Goal: Task Accomplishment & Management: Use online tool/utility

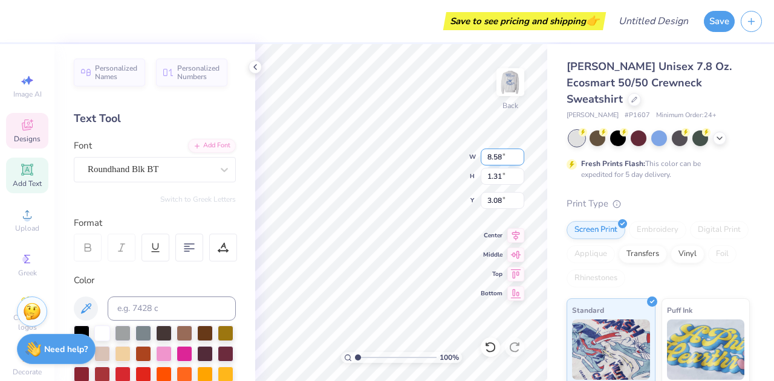
type input "8.58"
type input "1.31"
type input "3.00"
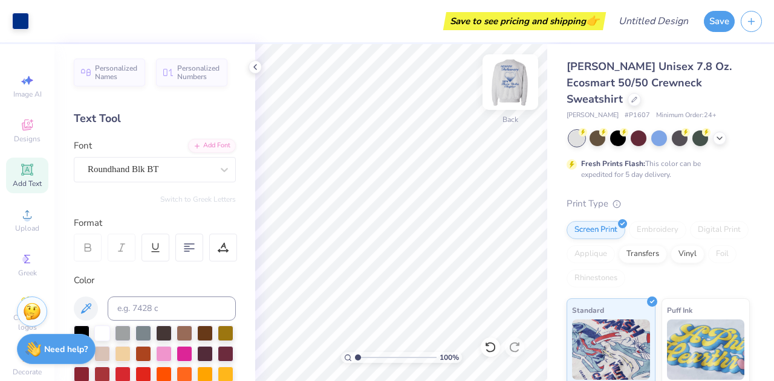
click at [513, 88] on img at bounding box center [510, 82] width 48 height 48
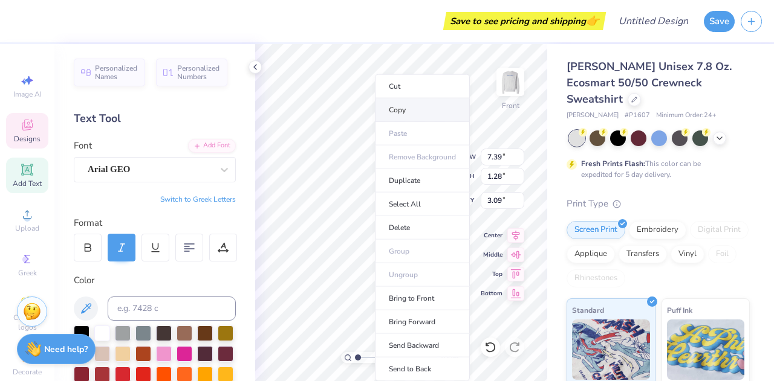
drag, startPoint x: 250, startPoint y: 150, endPoint x: 375, endPoint y: 103, distance: 133.0
click at [375, 103] on li "Copy" at bounding box center [422, 111] width 95 height 24
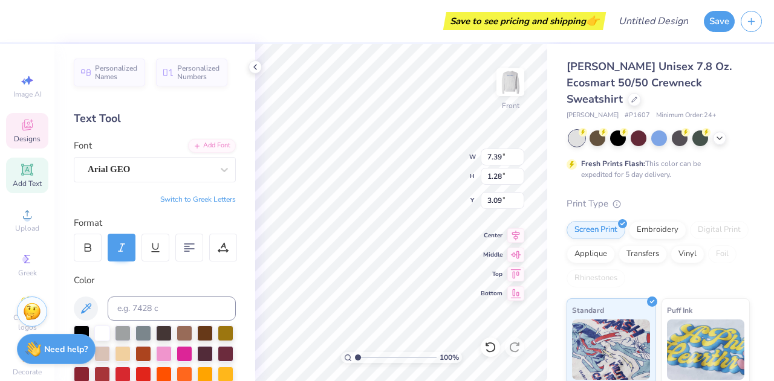
scroll to position [10, 1]
type textarea "N"
type textarea "Columbia"
type input "11.22"
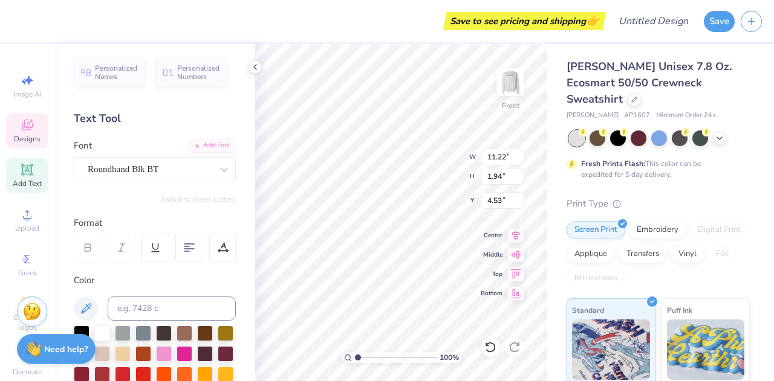
type input "1.94"
type input "4.53"
type textarea "D"
type textarea "[US_STATE]"
type input "7.22"
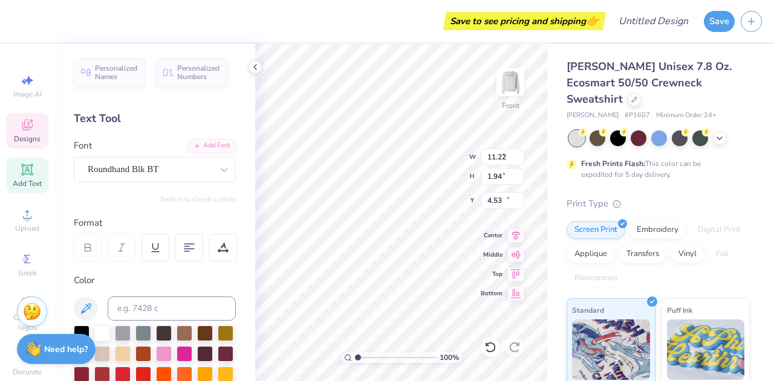
type input "16.06"
type input "11.62"
type input "1.58"
type input "14.42"
type textarea "Thet"
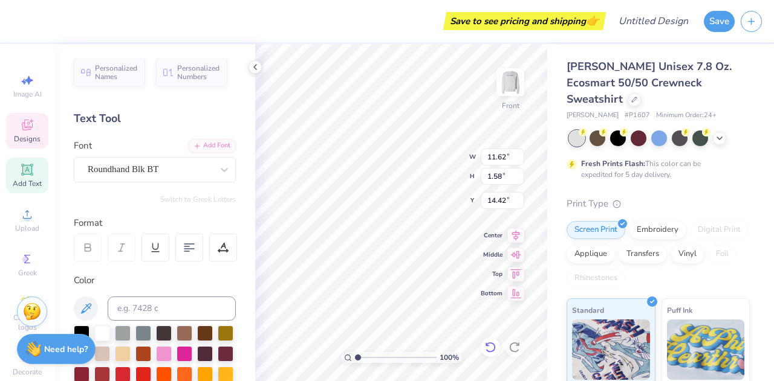
click at [487, 345] on icon at bounding box center [490, 348] width 12 height 12
click at [490, 344] on icon at bounding box center [490, 348] width 12 height 12
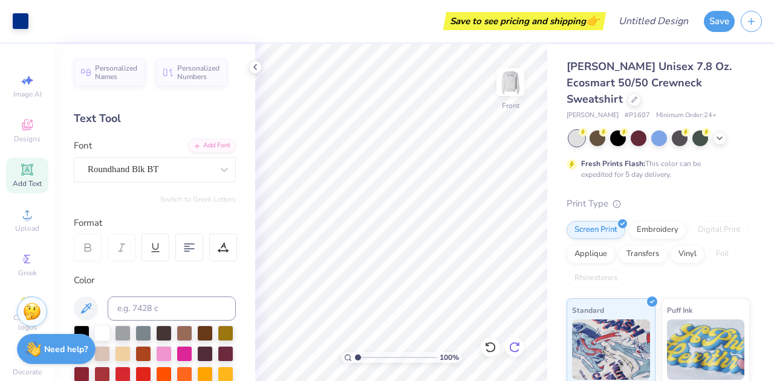
click at [515, 346] on icon at bounding box center [514, 348] width 12 height 12
click at [505, 92] on img at bounding box center [510, 82] width 48 height 48
click at [511, 85] on img at bounding box center [510, 82] width 48 height 48
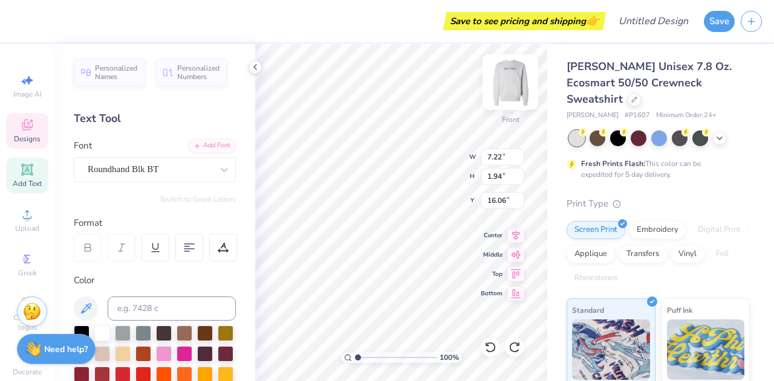
type input "11.62"
type input "1.58"
type input "14.42"
type textarea "T"
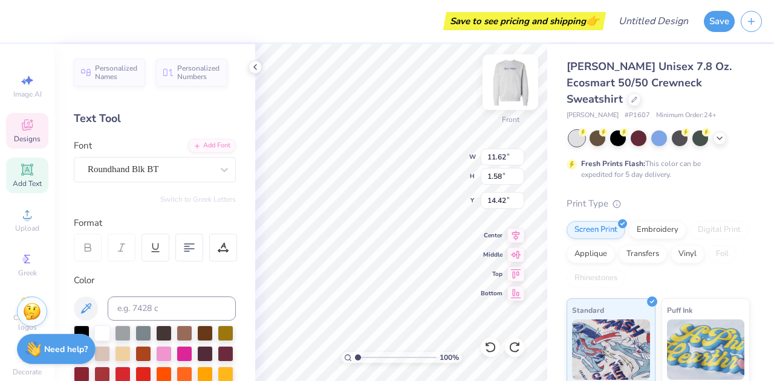
scroll to position [10, 2]
type textarea "Sigma Kappa"
type input "7.22"
type input "1.94"
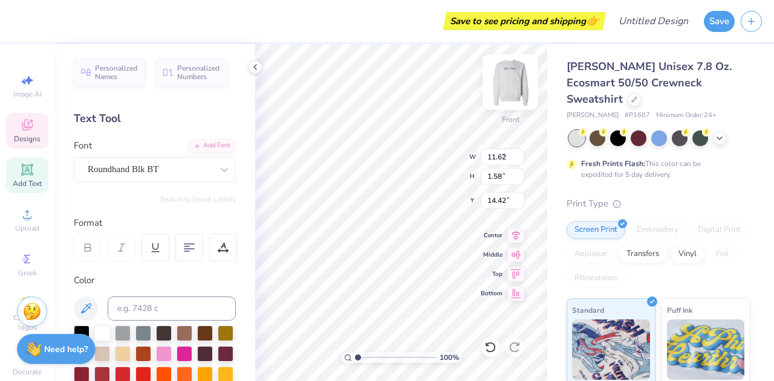
type input "16.06"
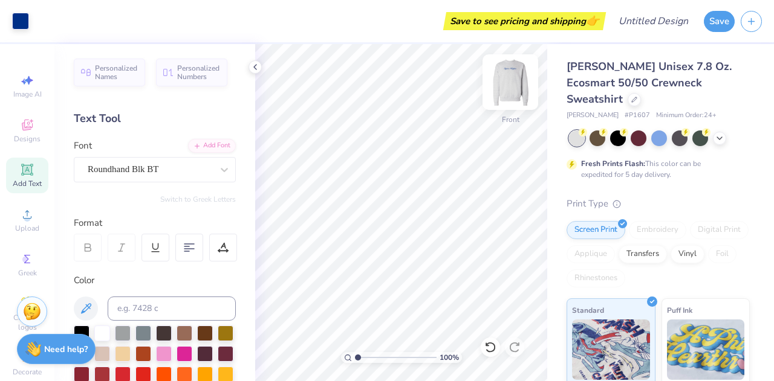
click at [509, 86] on img at bounding box center [510, 82] width 48 height 48
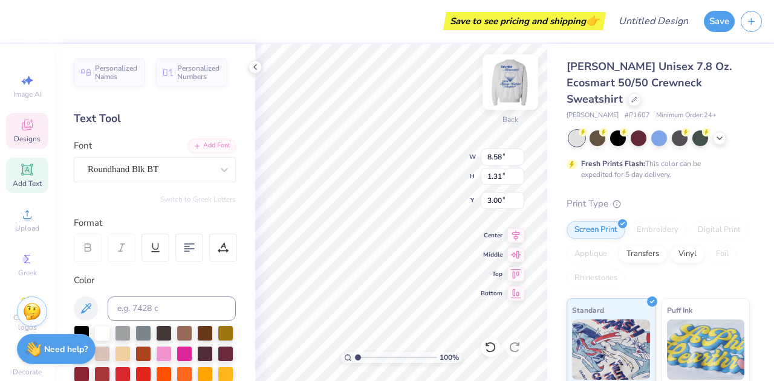
type textarea "S"
type textarea "ek"
type input "5.60"
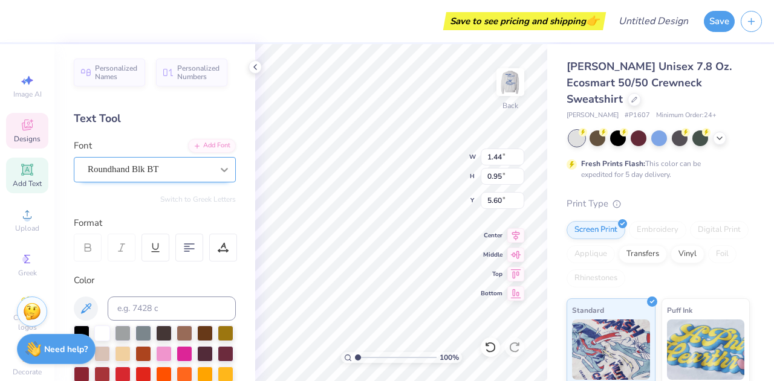
click at [218, 172] on icon at bounding box center [224, 170] width 12 height 12
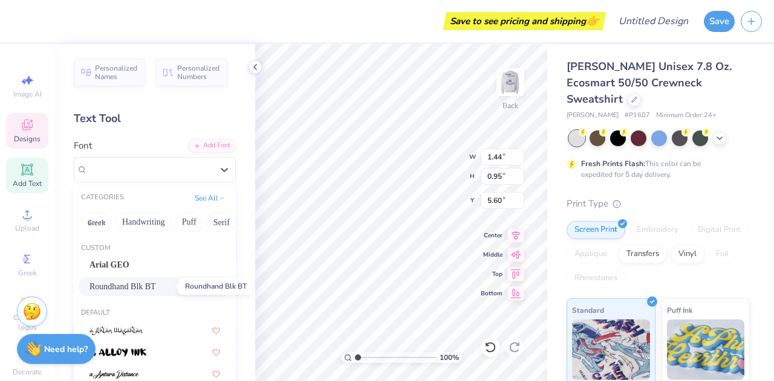
click at [143, 288] on span "Roundhand Blk BT" at bounding box center [122, 287] width 66 height 13
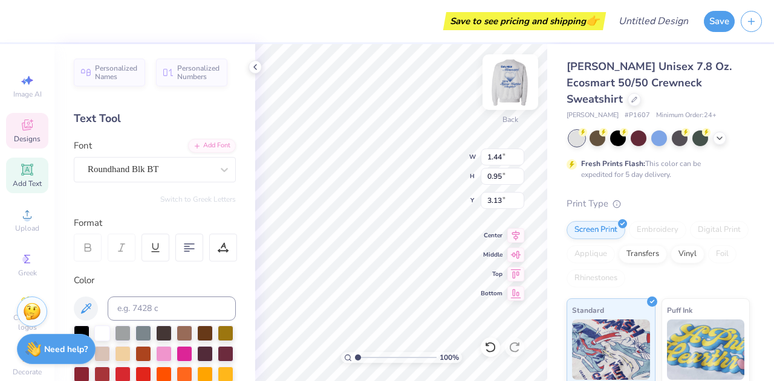
click at [517, 85] on img at bounding box center [510, 82] width 48 height 48
type input "7.02"
type input "1.27"
type input "3.22"
click at [510, 92] on img at bounding box center [510, 82] width 48 height 48
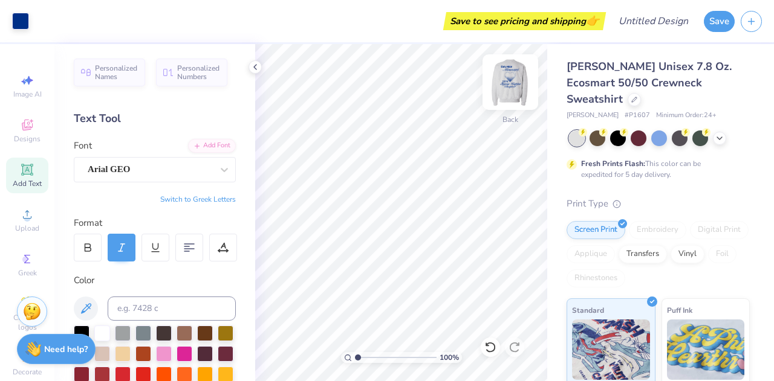
click at [508, 83] on img at bounding box center [510, 82] width 48 height 48
click at [511, 81] on img at bounding box center [510, 82] width 48 height 48
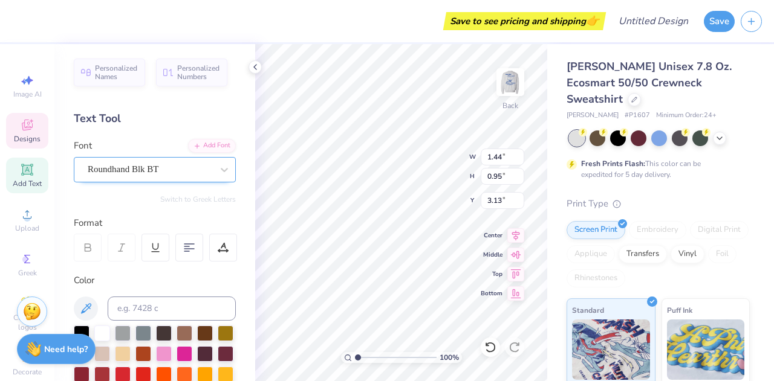
click at [140, 177] on div "Roundhand Blk BT" at bounding box center [149, 169] width 127 height 19
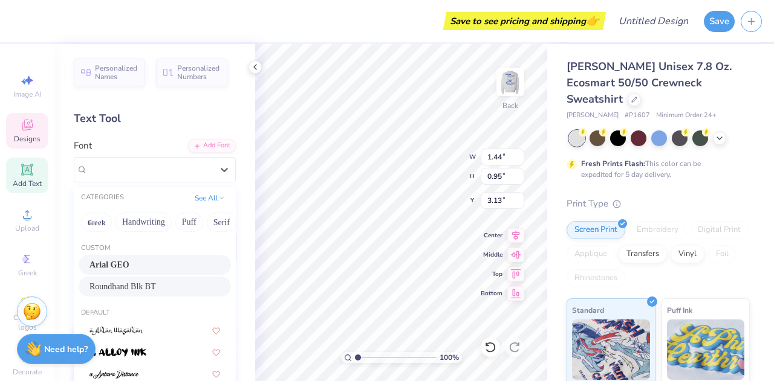
click at [151, 265] on div "Arial GEO" at bounding box center [154, 265] width 131 height 13
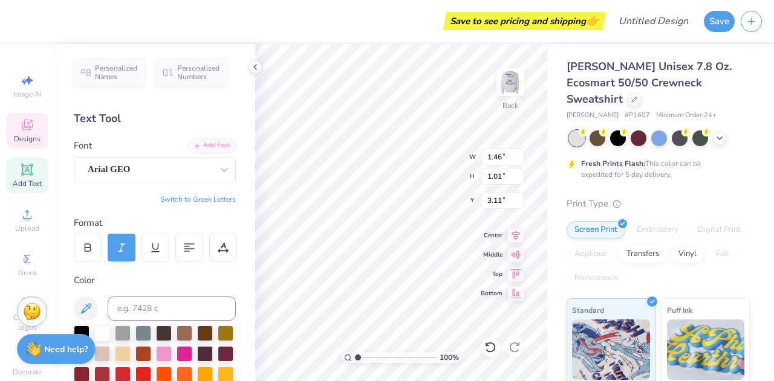
type input "1.46"
type input "1.01"
type input "3.11"
click at [190, 203] on button "Switch to Greek Letters" at bounding box center [198, 200] width 76 height 10
type input "1.32"
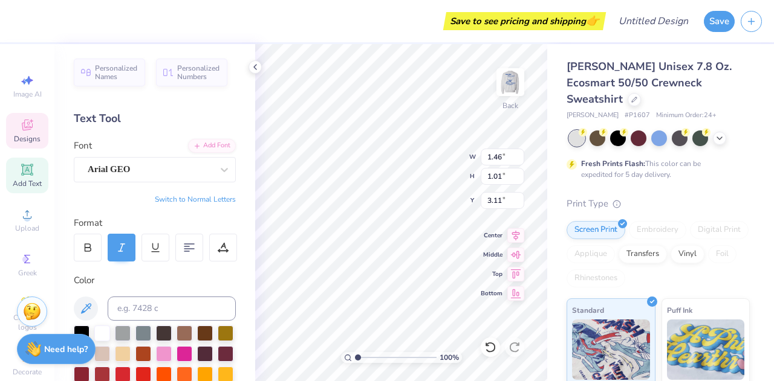
type input "0.75"
type input "3.23"
type textarea "εκ"
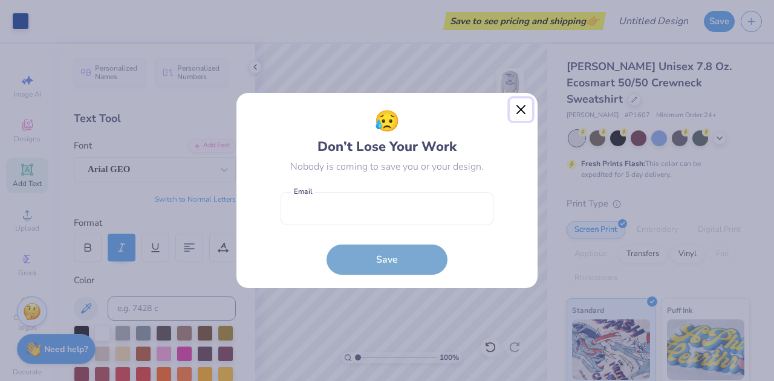
click at [521, 108] on button "Close" at bounding box center [521, 110] width 23 height 23
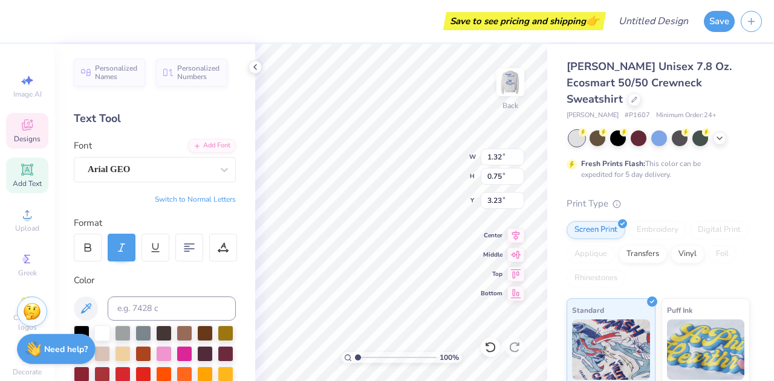
type textarea "ΣΚ"
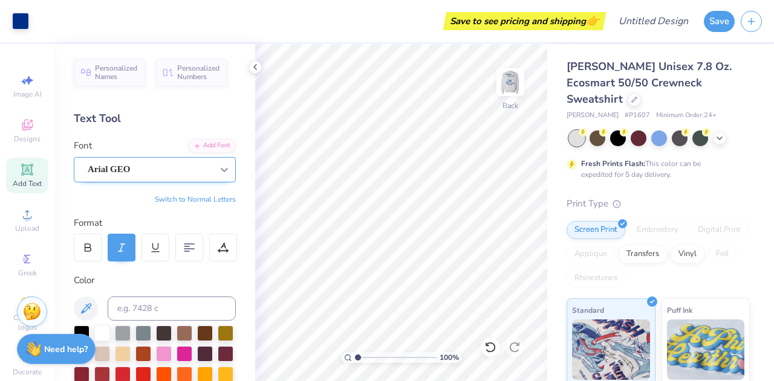
click at [218, 167] on icon at bounding box center [224, 170] width 12 height 12
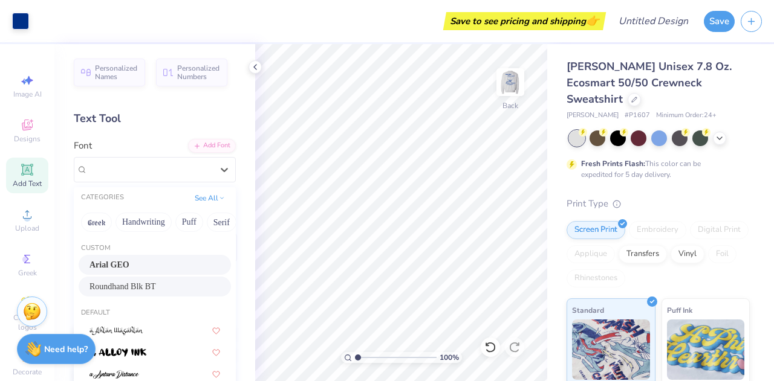
click at [133, 287] on span "Roundhand Blk BT" at bounding box center [122, 287] width 66 height 13
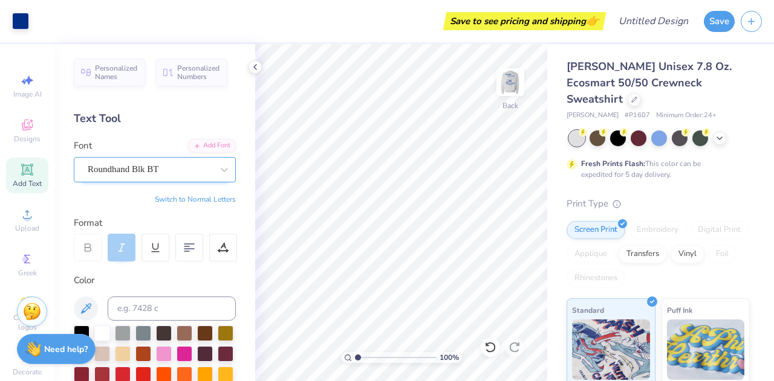
click at [158, 159] on div "Roundhand Blk BT" at bounding box center [155, 169] width 162 height 25
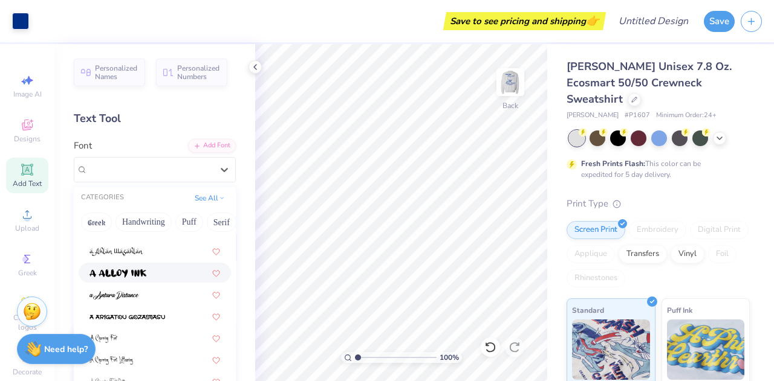
scroll to position [79, 0]
click at [138, 277] on img at bounding box center [117, 274] width 57 height 8
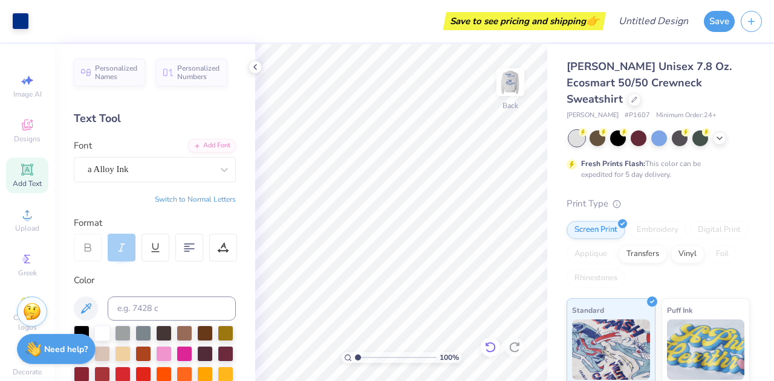
click at [493, 350] on icon at bounding box center [490, 348] width 12 height 12
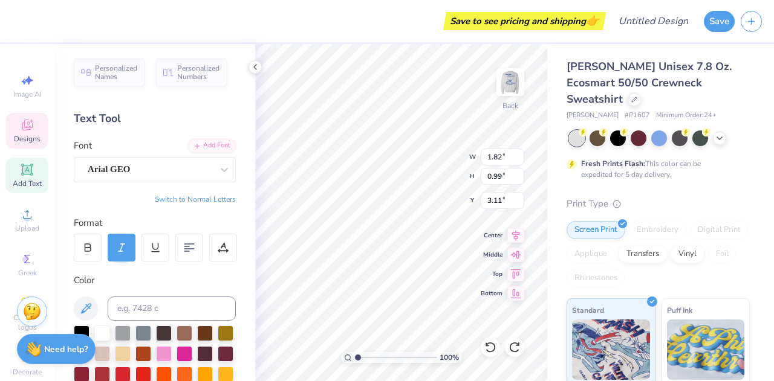
type input "4.78"
type input "2.60"
type input "3.91"
type input "3.60"
type input "1.95"
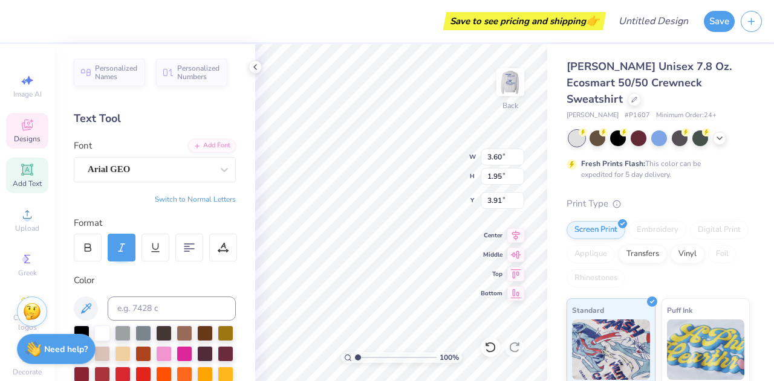
type input "4.11"
click at [406, 22] on div "Save to see pricing and shipping 👉" at bounding box center [310, 21] width 585 height 42
click at [712, 19] on button "Save" at bounding box center [719, 19] width 31 height 21
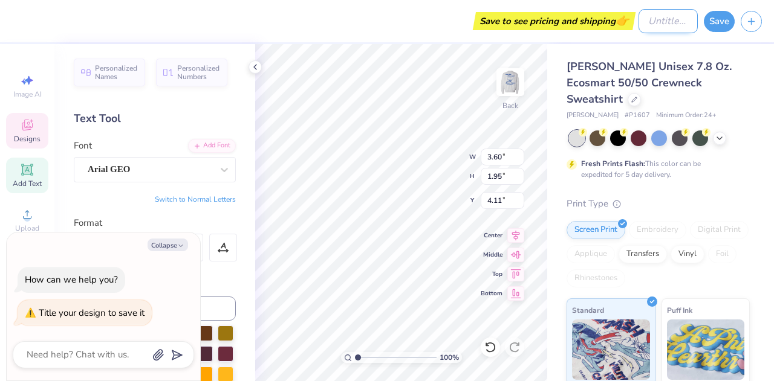
type textarea "x"
click at [656, 27] on input "Design Title" at bounding box center [667, 21] width 59 height 24
type input "s"
type textarea "x"
type input "sk"
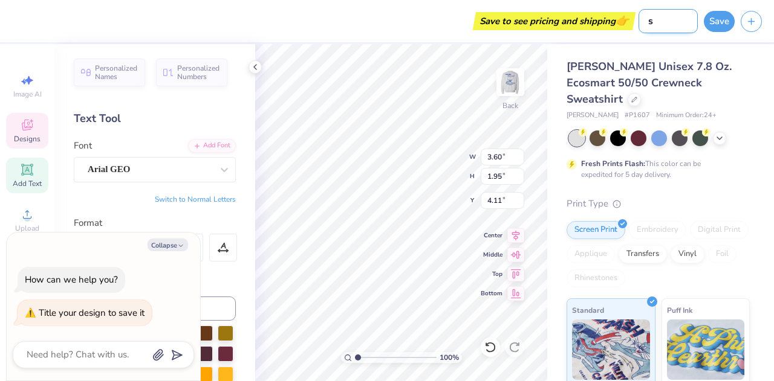
type textarea "x"
type input "sk"
type textarea "x"
type input "sk l"
type textarea "x"
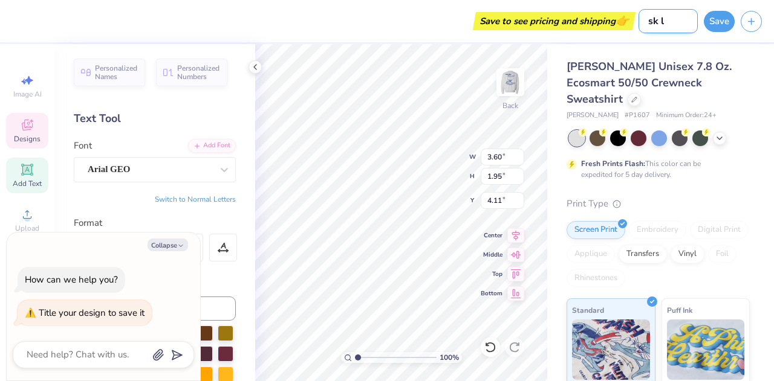
type input "[PERSON_NAME]"
type textarea "x"
type input "sk loc"
type textarea "x"
type input "sk loca"
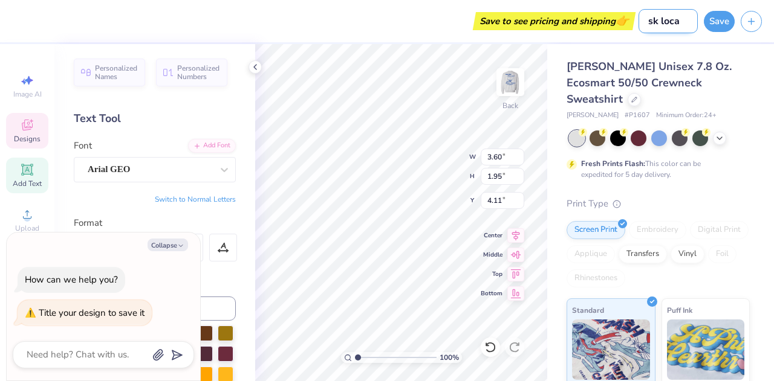
type textarea "x"
type input "sk loca"
click at [725, 20] on button "Save" at bounding box center [719, 19] width 31 height 21
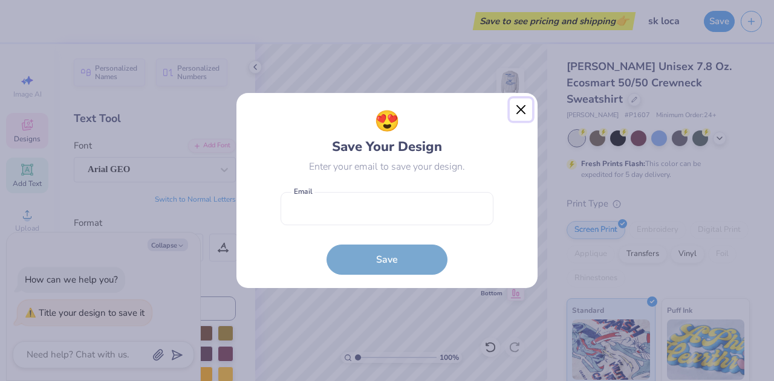
click at [518, 114] on button "Close" at bounding box center [521, 110] width 23 height 23
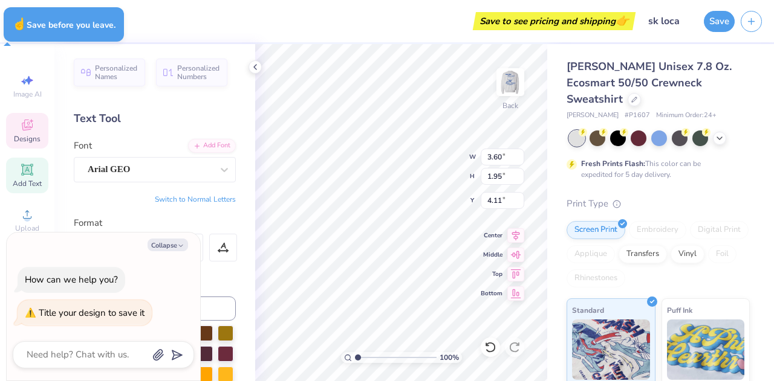
type textarea "x"
